Goal: Check status: Check status

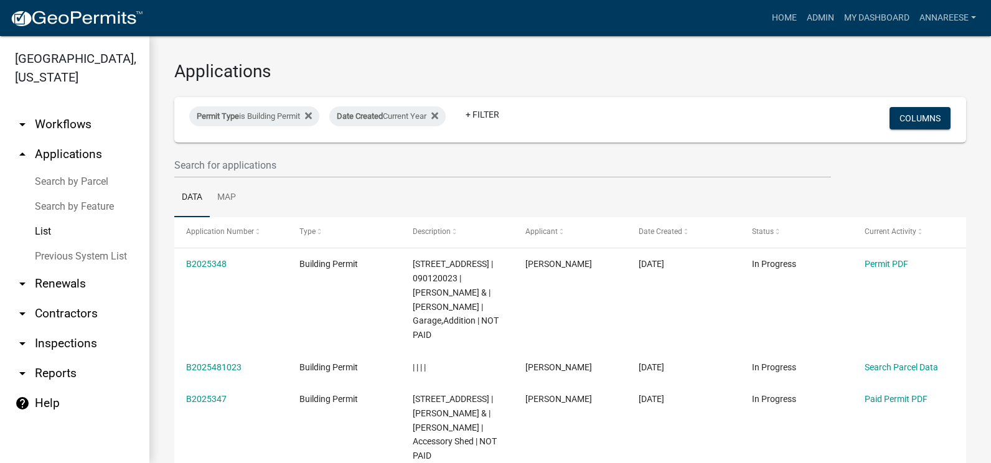
select select "3: 100"
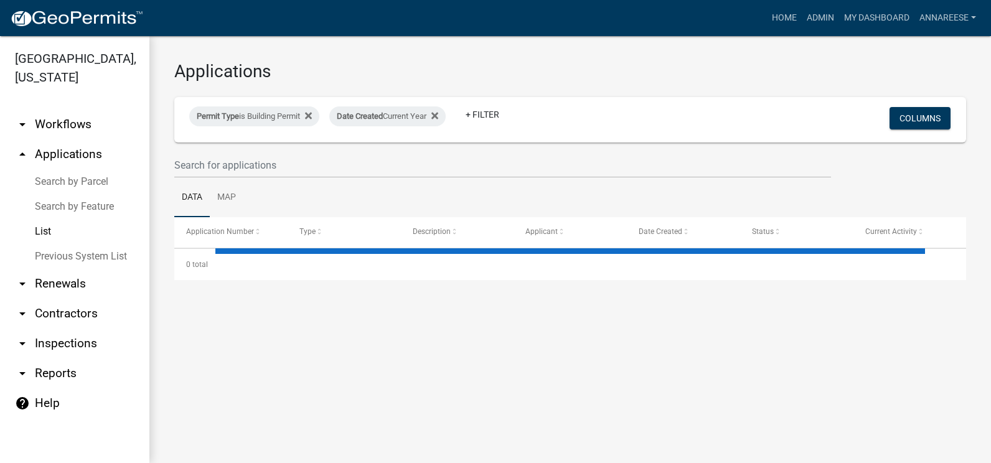
select select "3: 100"
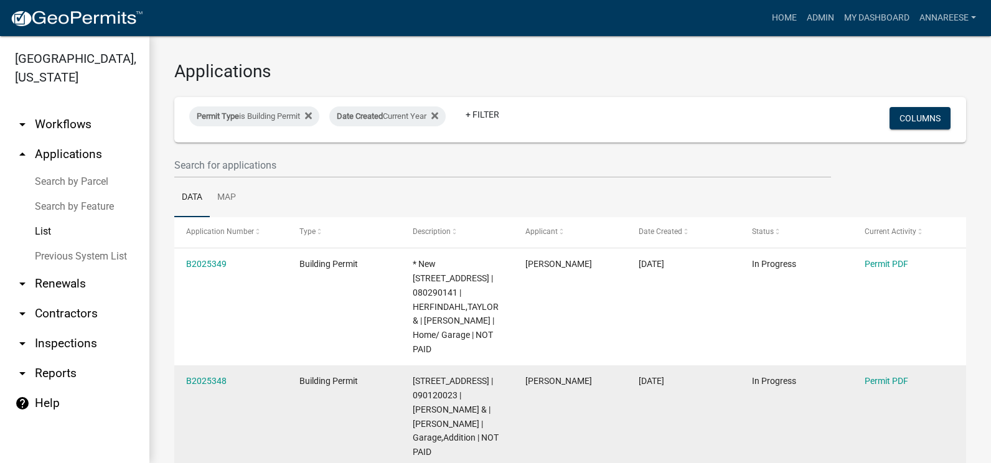
scroll to position [62, 0]
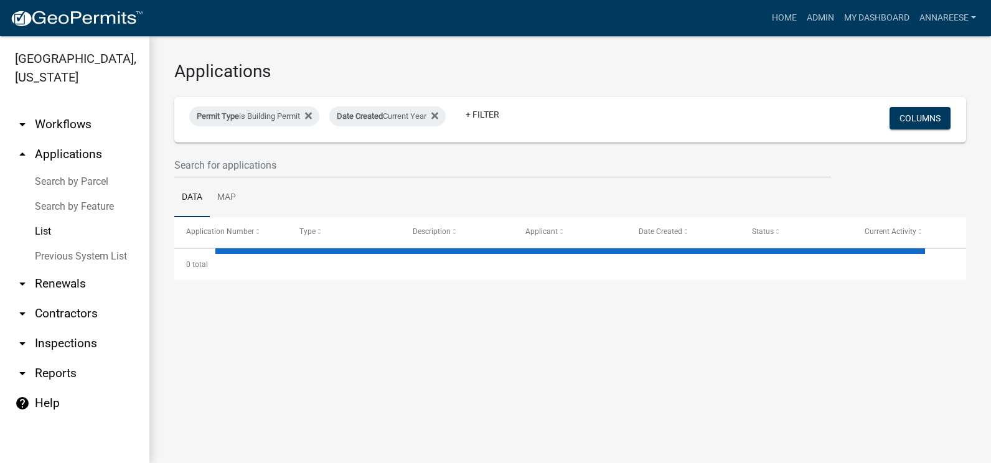
select select "3: 100"
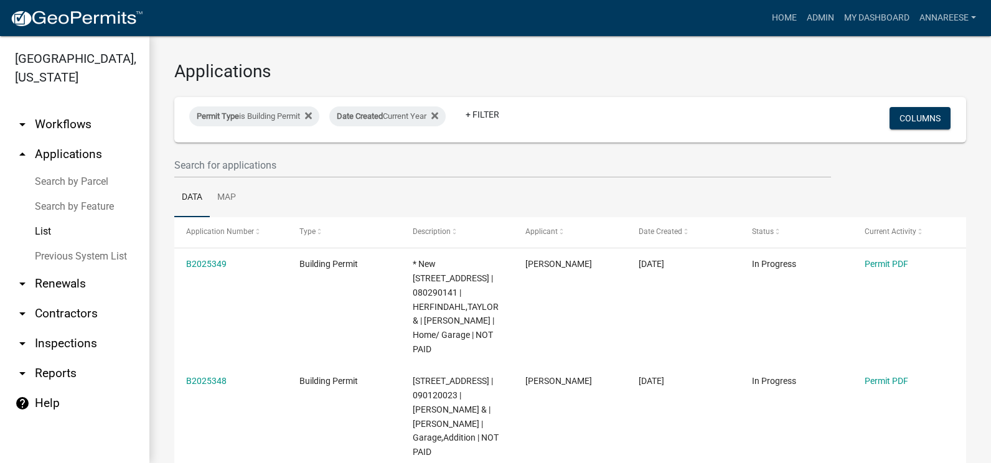
scroll to position [124, 0]
